Goal: Find specific page/section: Find specific page/section

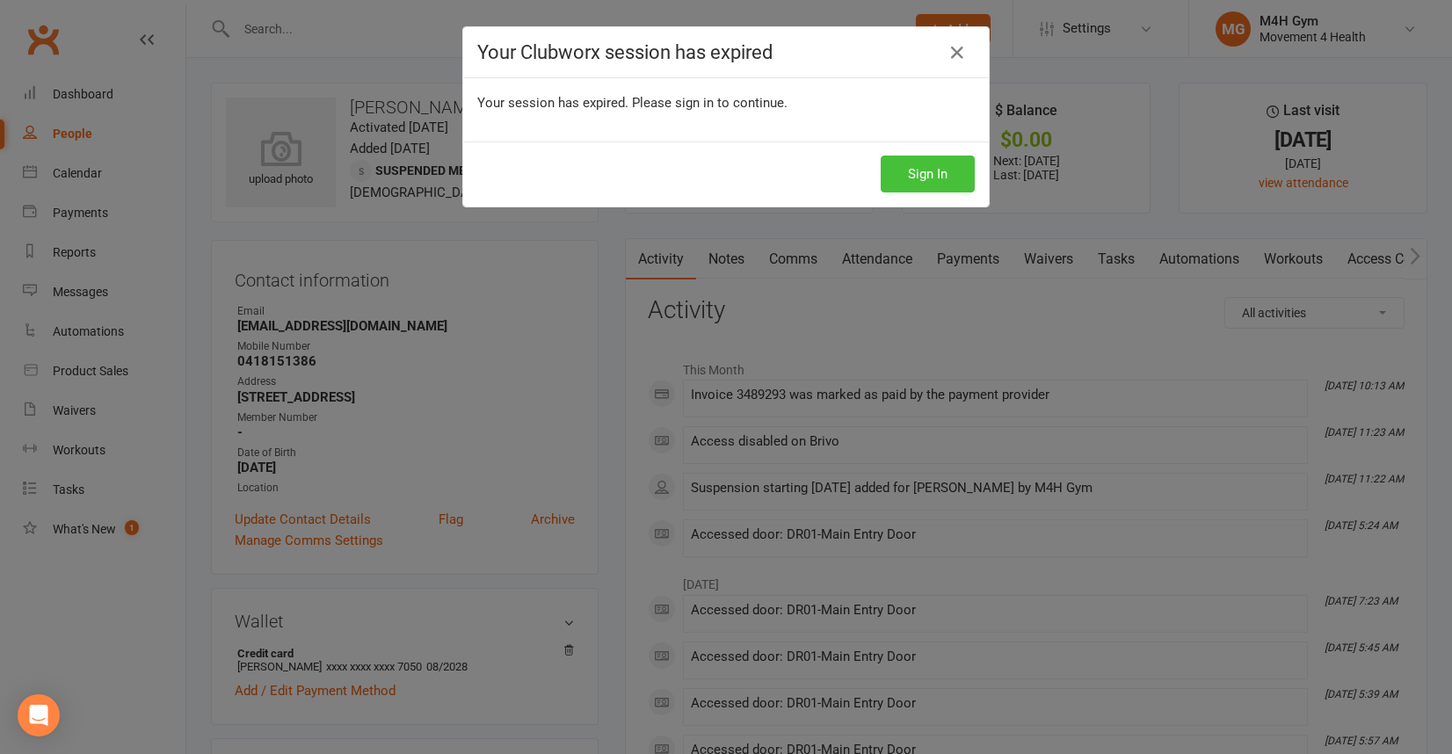
click at [901, 179] on button "Sign In" at bounding box center [928, 174] width 94 height 37
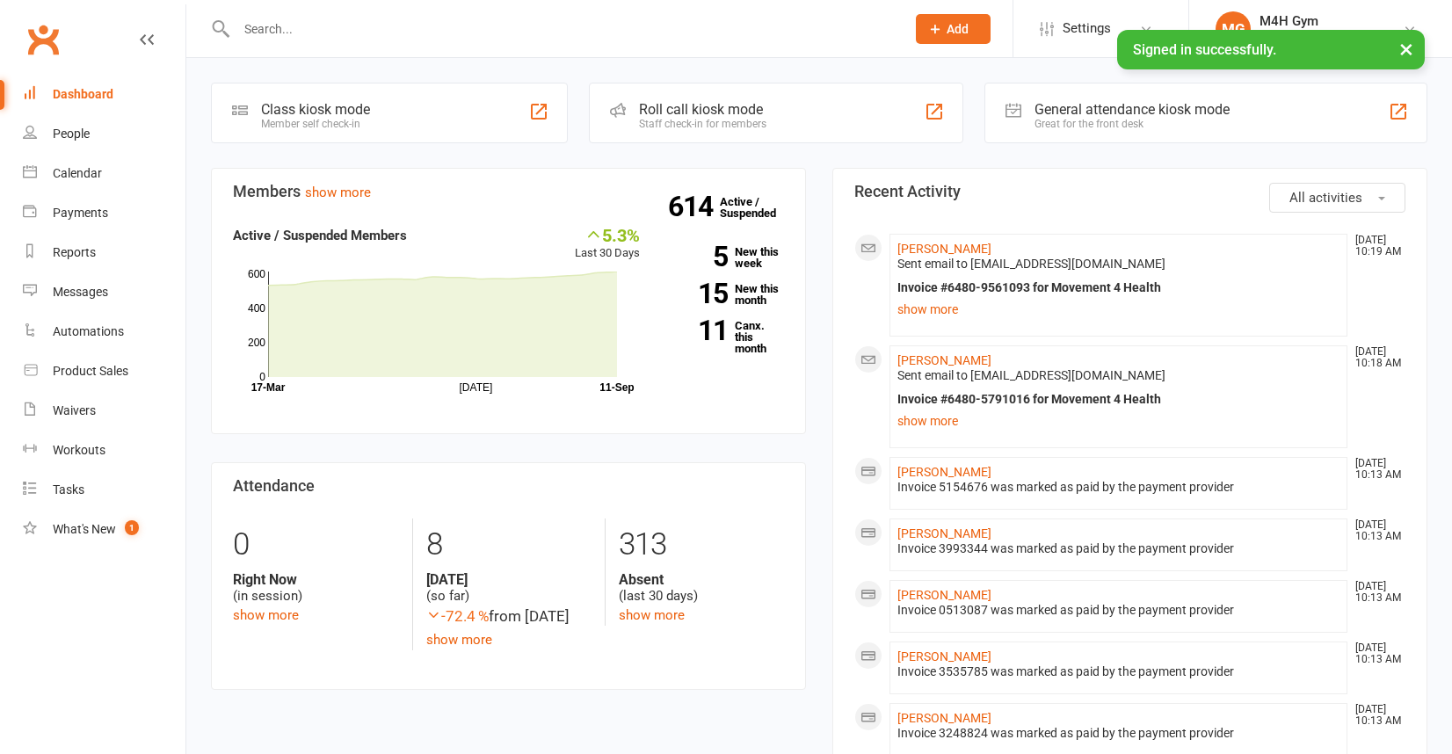
click at [298, 32] on input "text" at bounding box center [562, 29] width 662 height 25
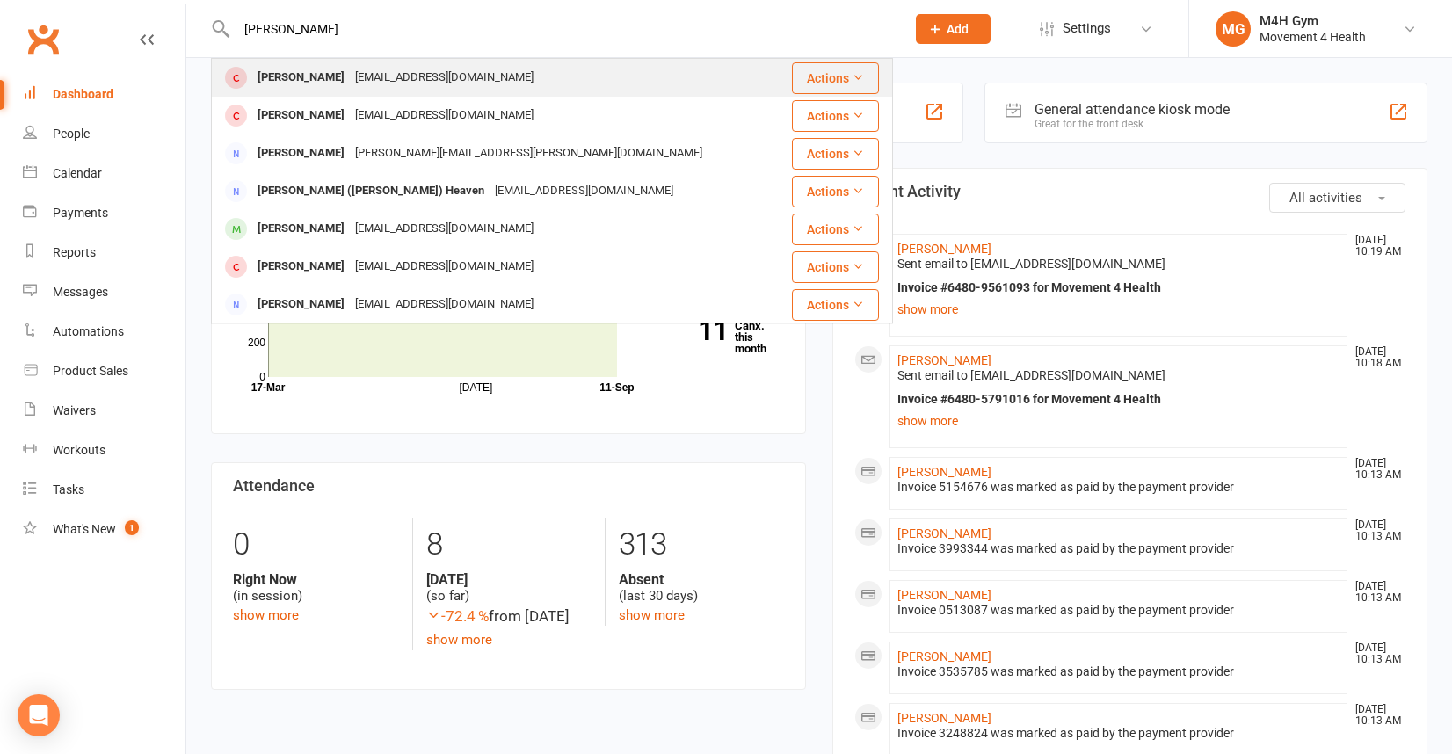
type input "jake hen"
click at [321, 76] on div "Jake Hendrix" at bounding box center [301, 77] width 98 height 25
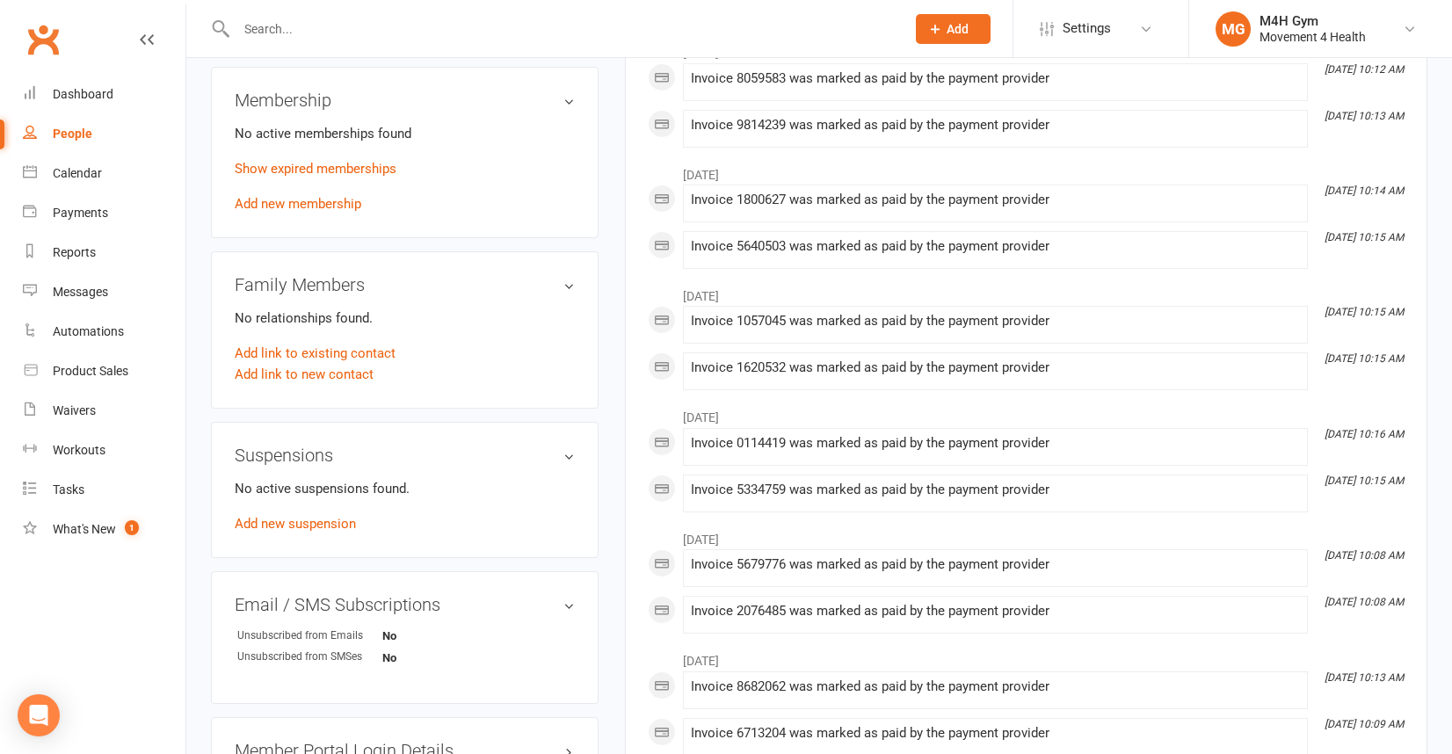
scroll to position [674, 0]
click at [381, 168] on link "Show expired memberships" at bounding box center [316, 166] width 162 height 16
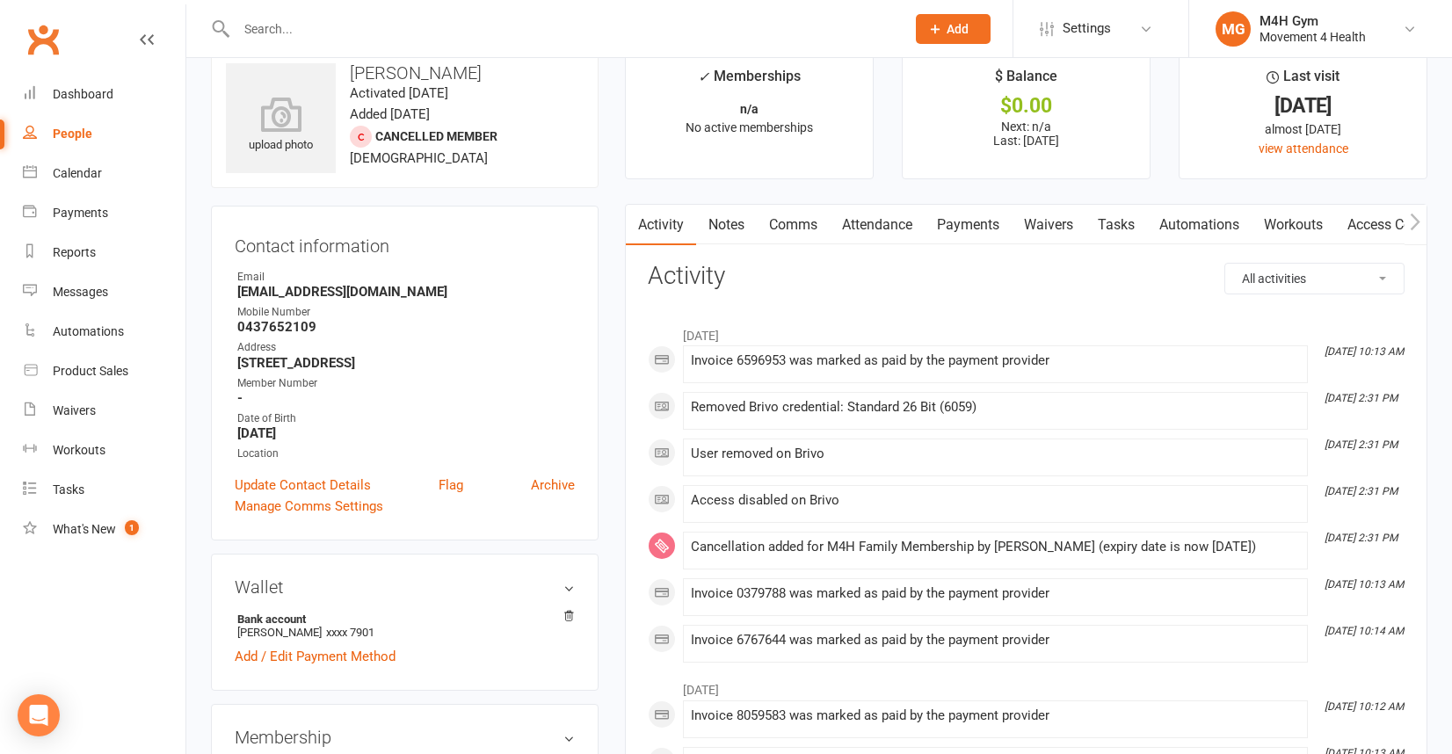
scroll to position [0, 0]
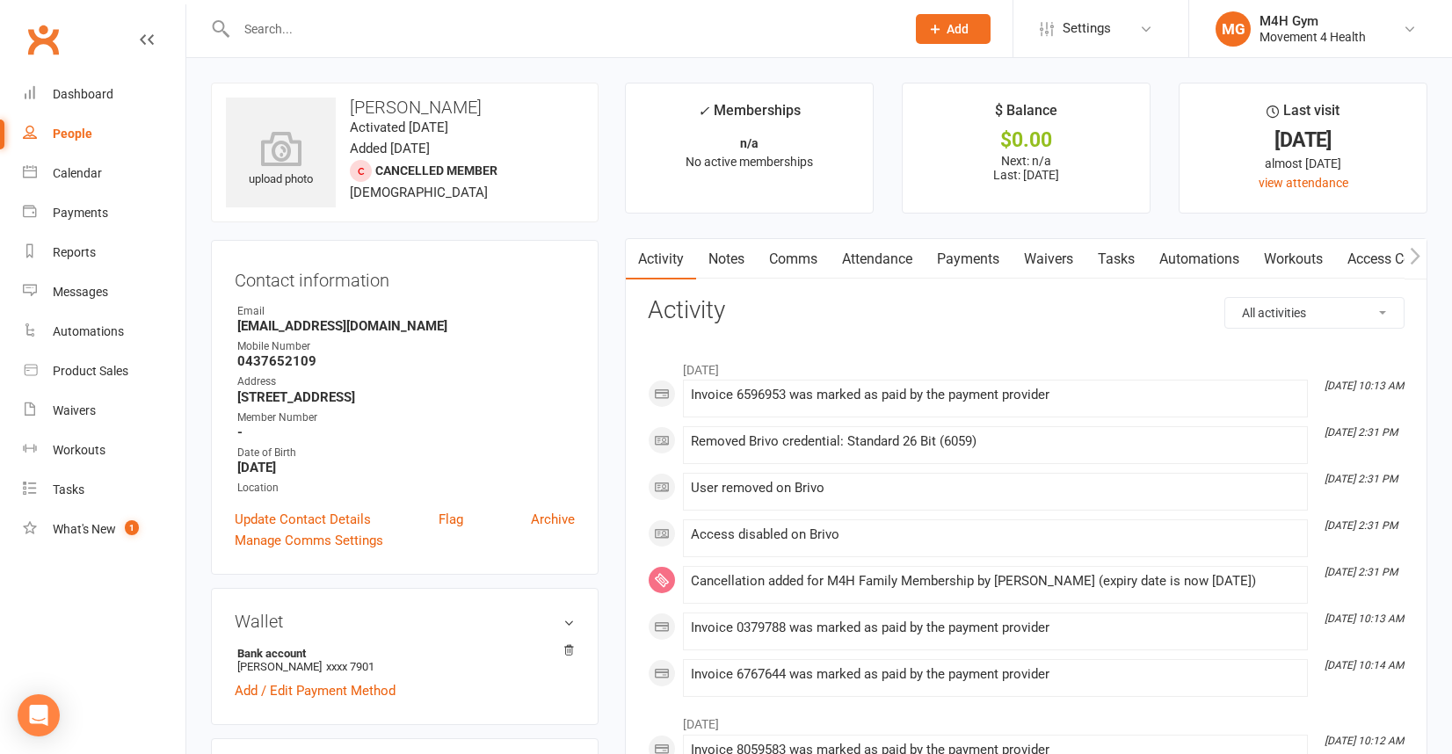
click at [276, 31] on input "text" at bounding box center [562, 29] width 662 height 25
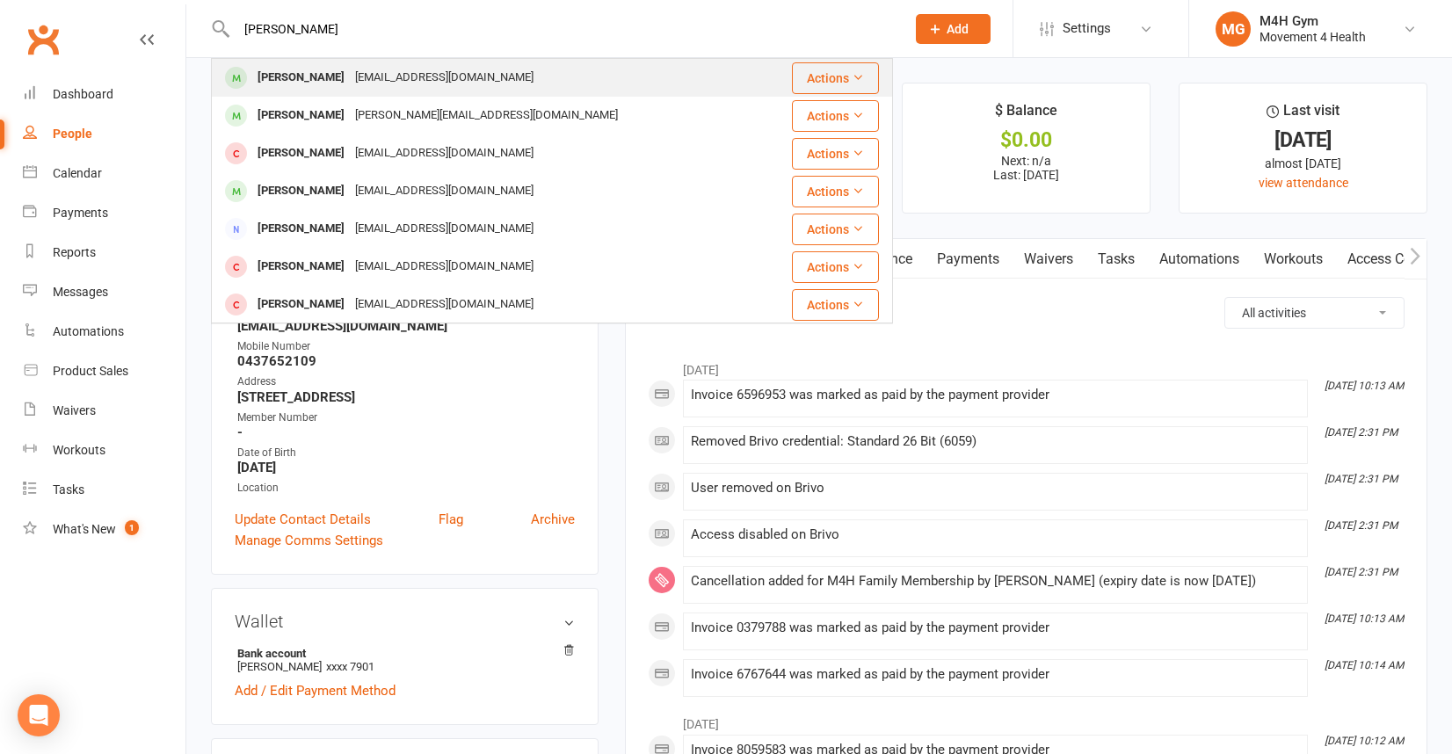
type input "gwen brooks"
click at [307, 74] on div "Gwen Brooks" at bounding box center [301, 77] width 98 height 25
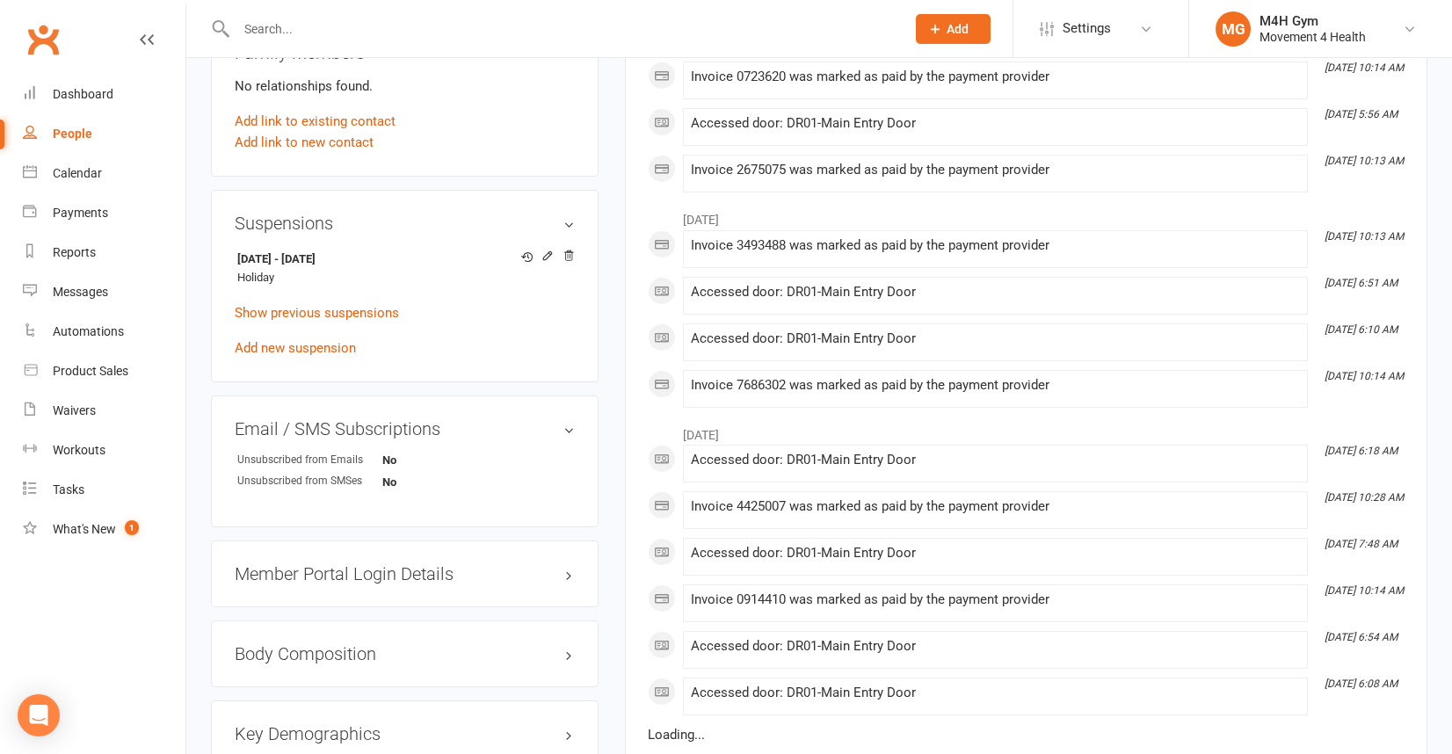
scroll to position [964, 0]
